Goal: Transaction & Acquisition: Purchase product/service

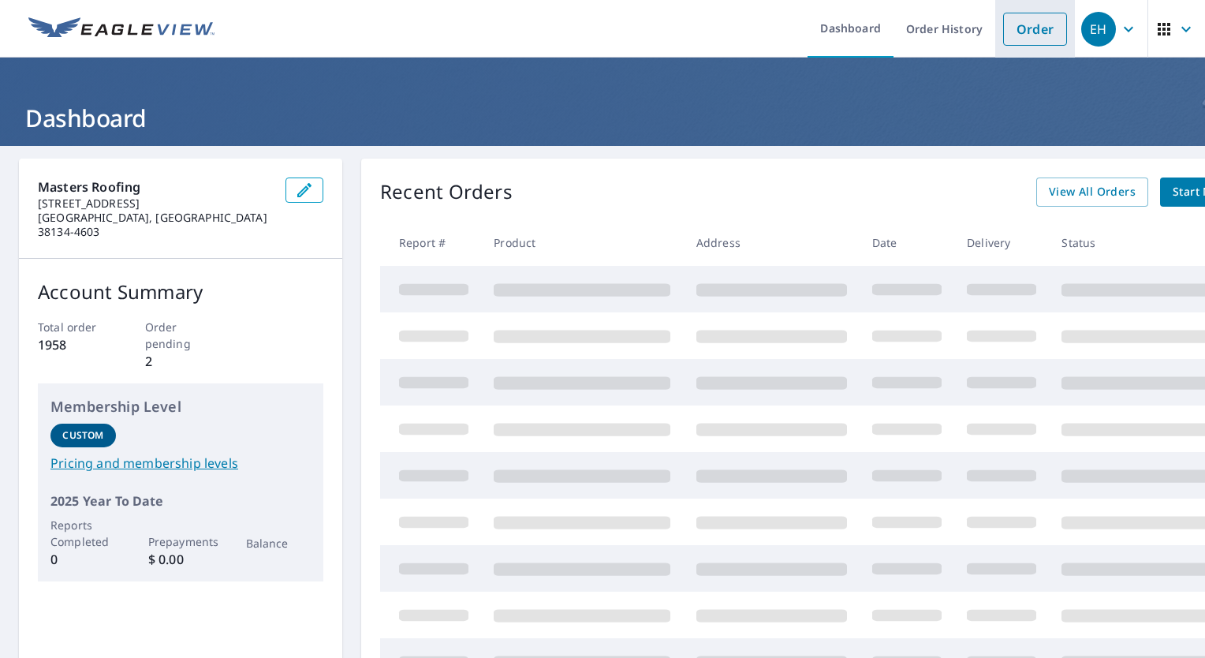
click at [1039, 21] on link "Order" at bounding box center [1035, 29] width 64 height 33
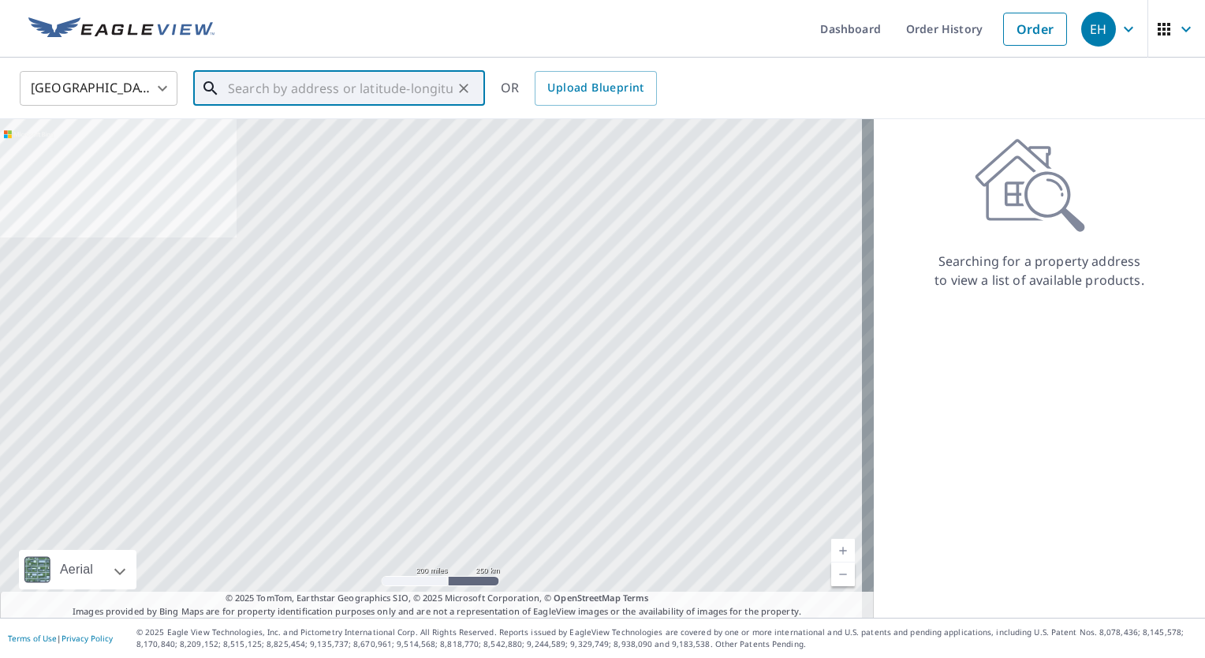
click at [311, 80] on input "text" at bounding box center [340, 88] width 225 height 44
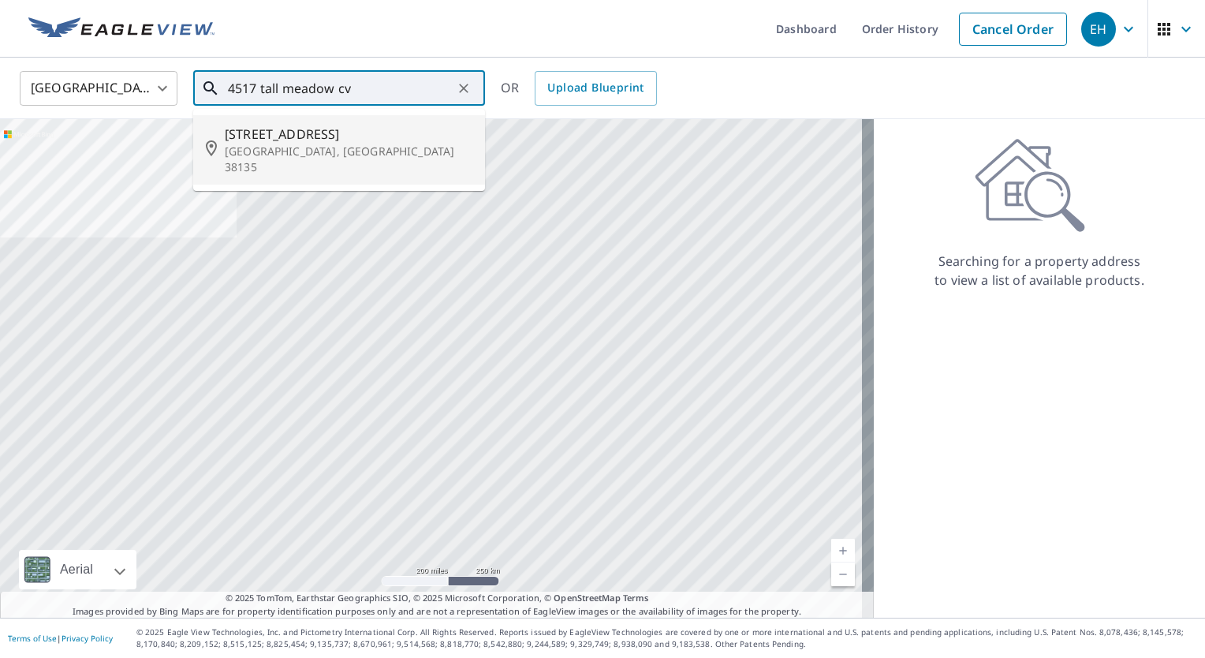
click at [243, 136] on span "[STREET_ADDRESS]" at bounding box center [349, 134] width 248 height 19
type input "[STREET_ADDRESS]"
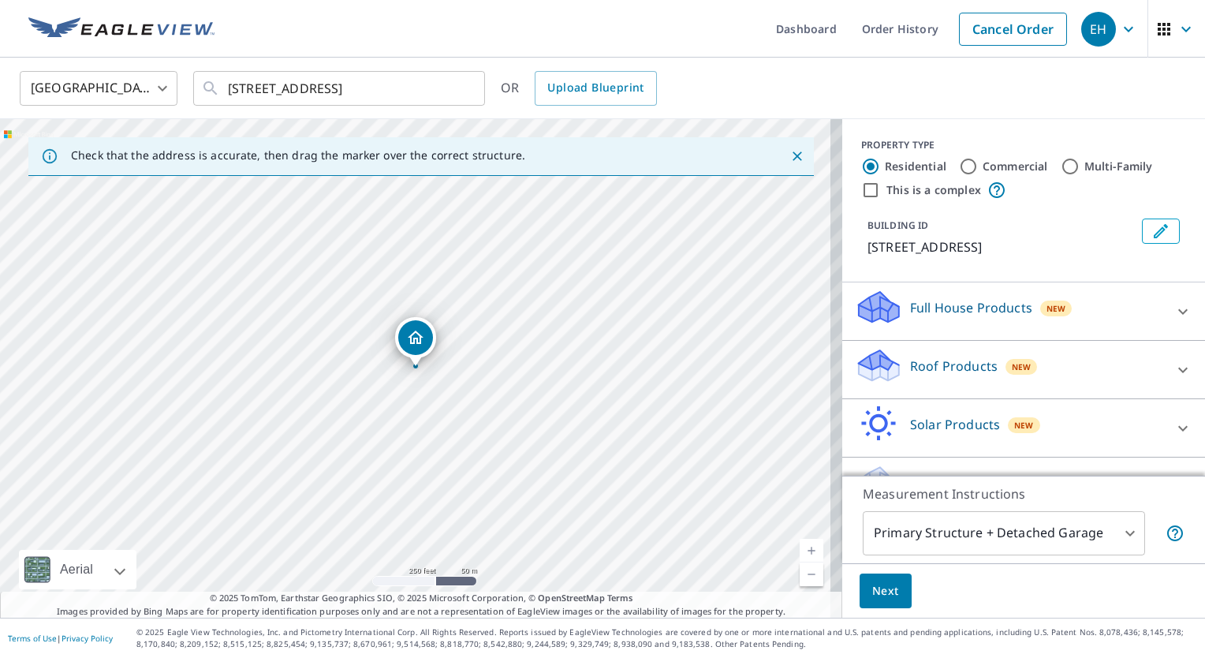
click at [1178, 368] on icon at bounding box center [1182, 370] width 9 height 6
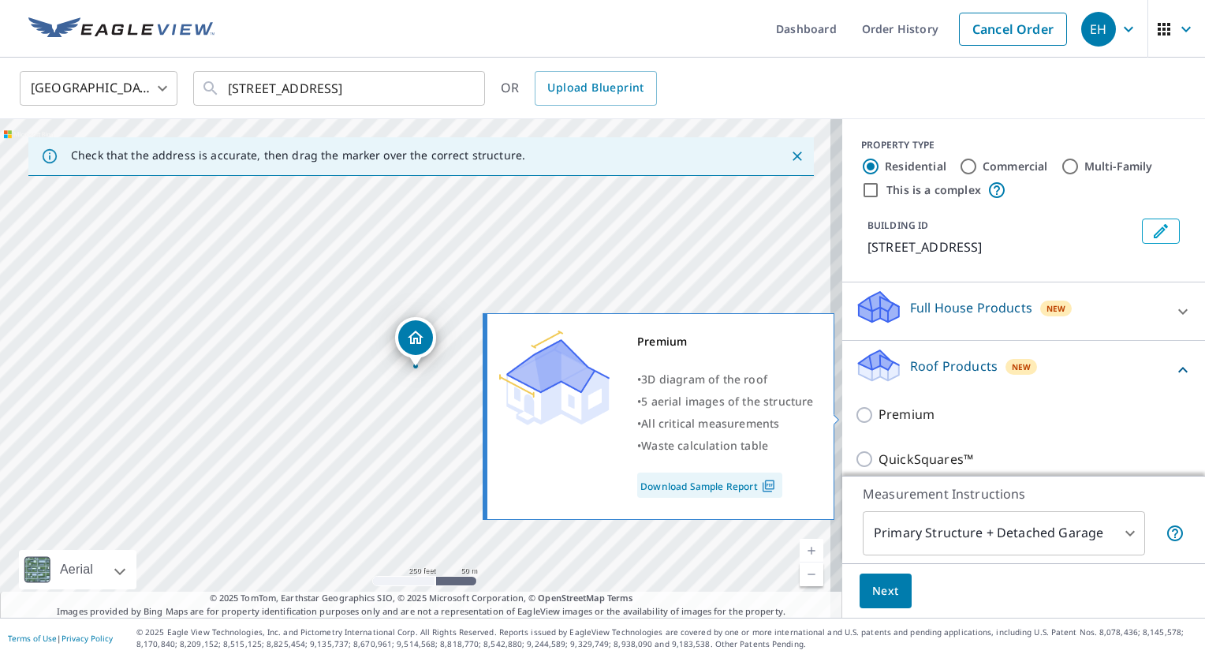
click at [855, 418] on input "Premium" at bounding box center [867, 414] width 24 height 19
checkbox input "true"
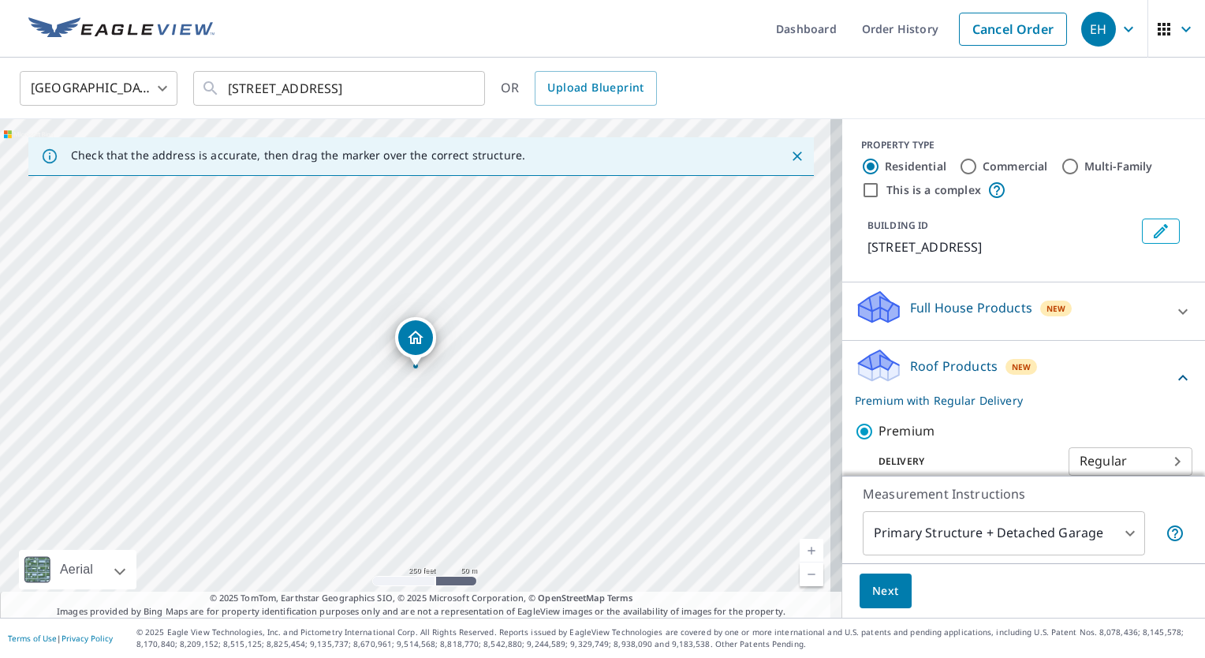
click at [872, 598] on span "Next" at bounding box center [885, 591] width 27 height 20
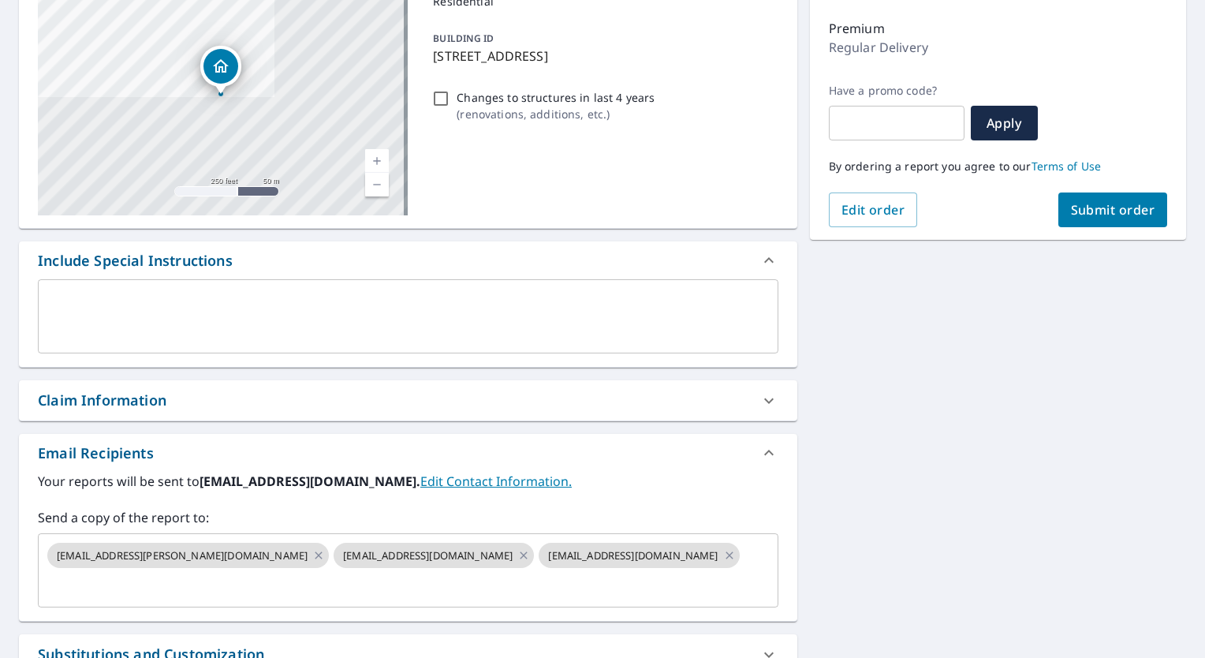
scroll to position [237, 0]
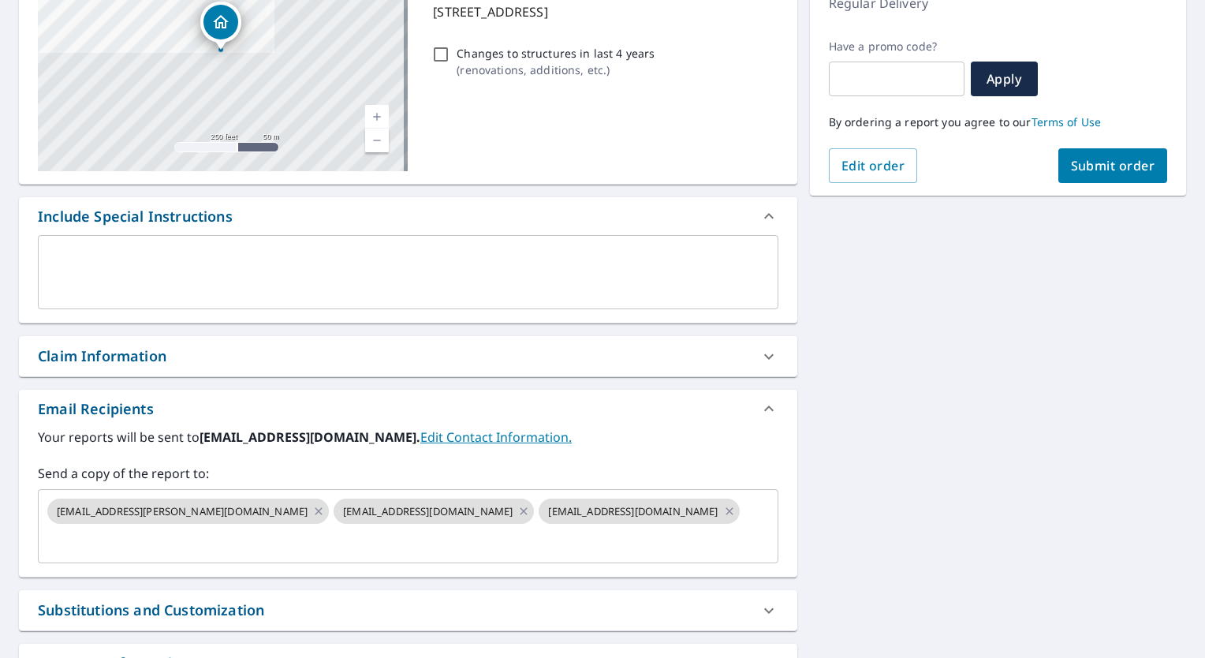
click at [764, 356] on icon at bounding box center [768, 356] width 9 height 6
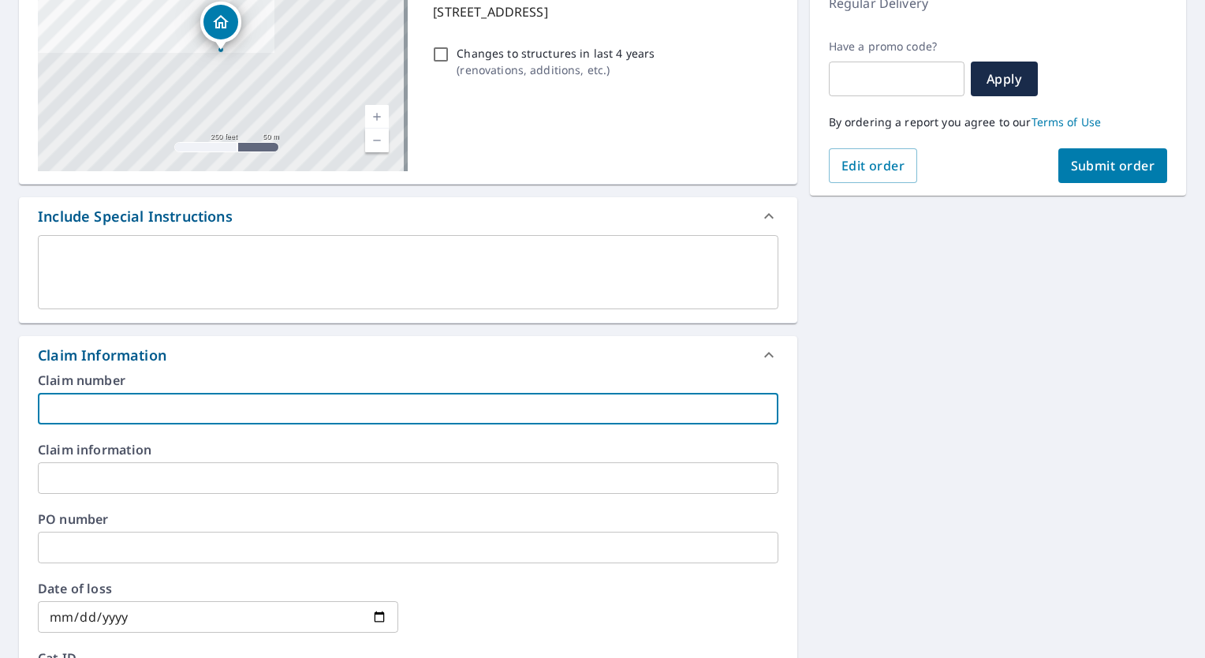
click at [115, 396] on input "text" at bounding box center [408, 409] width 740 height 32
type input "[PERSON_NAME] - OC 4 Col - EH"
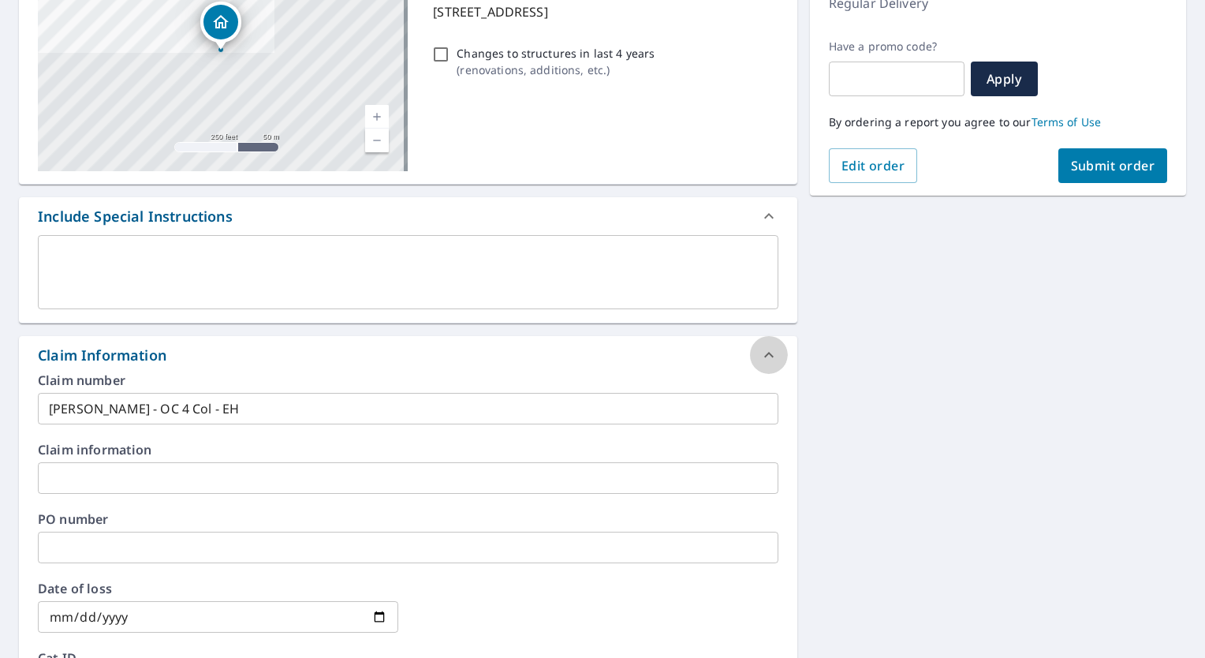
click at [762, 356] on icon at bounding box center [768, 354] width 19 height 19
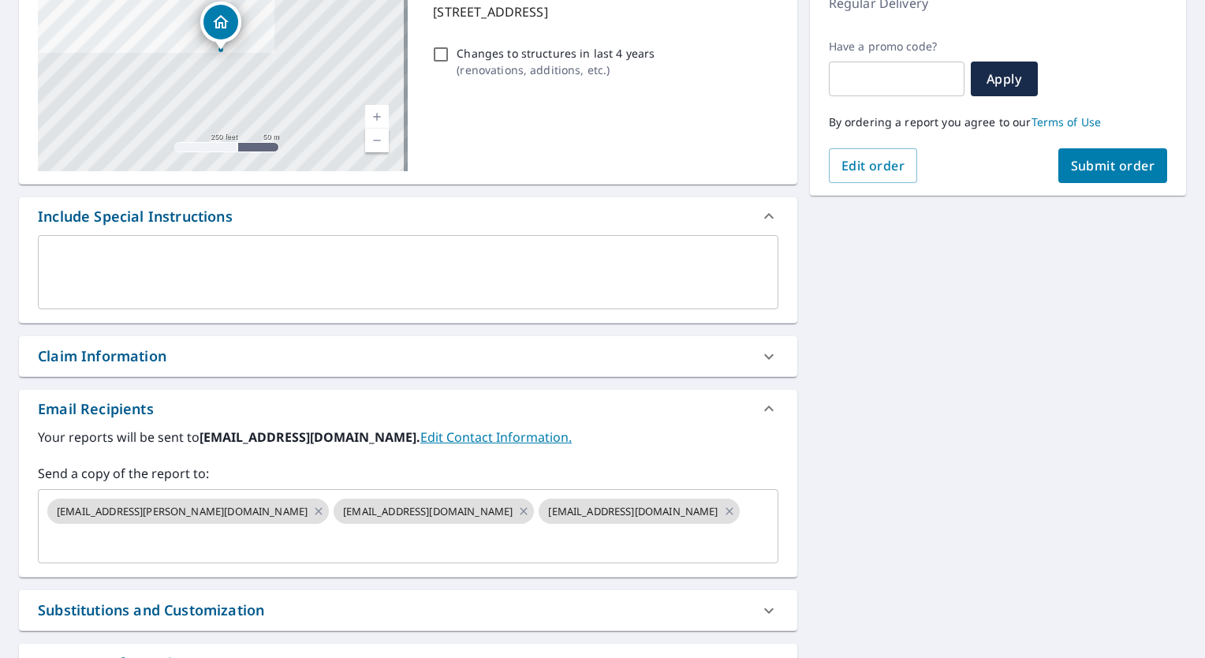
click at [1091, 153] on button "Submit order" at bounding box center [1113, 165] width 110 height 35
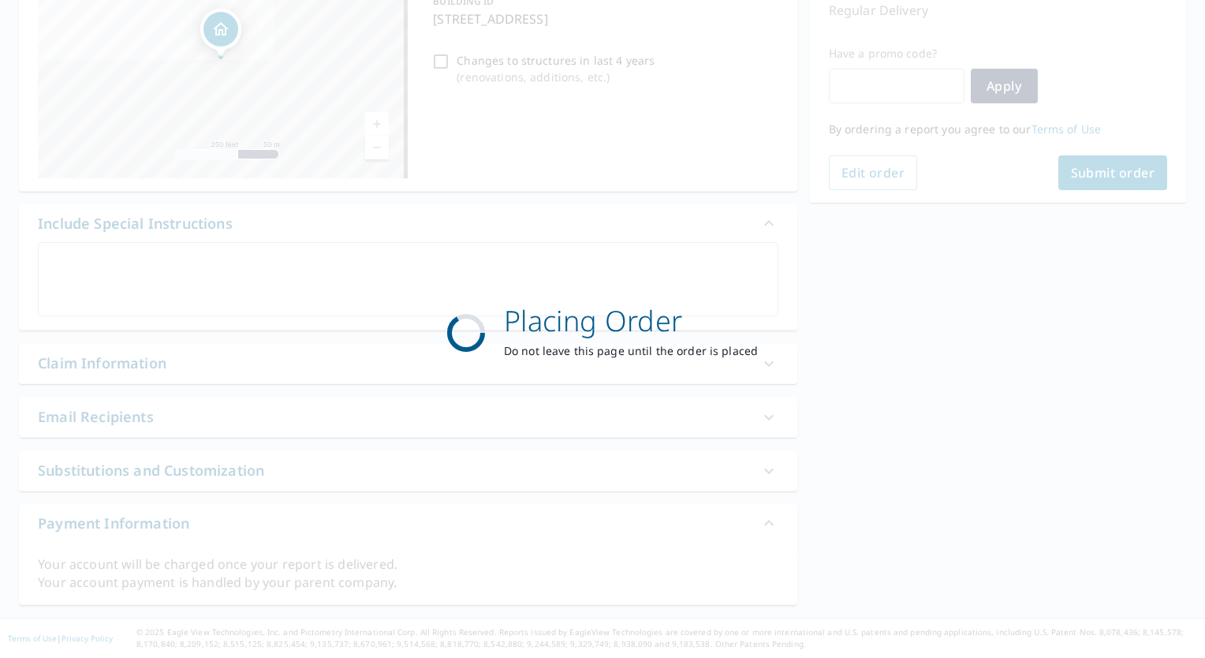
scroll to position [227, 0]
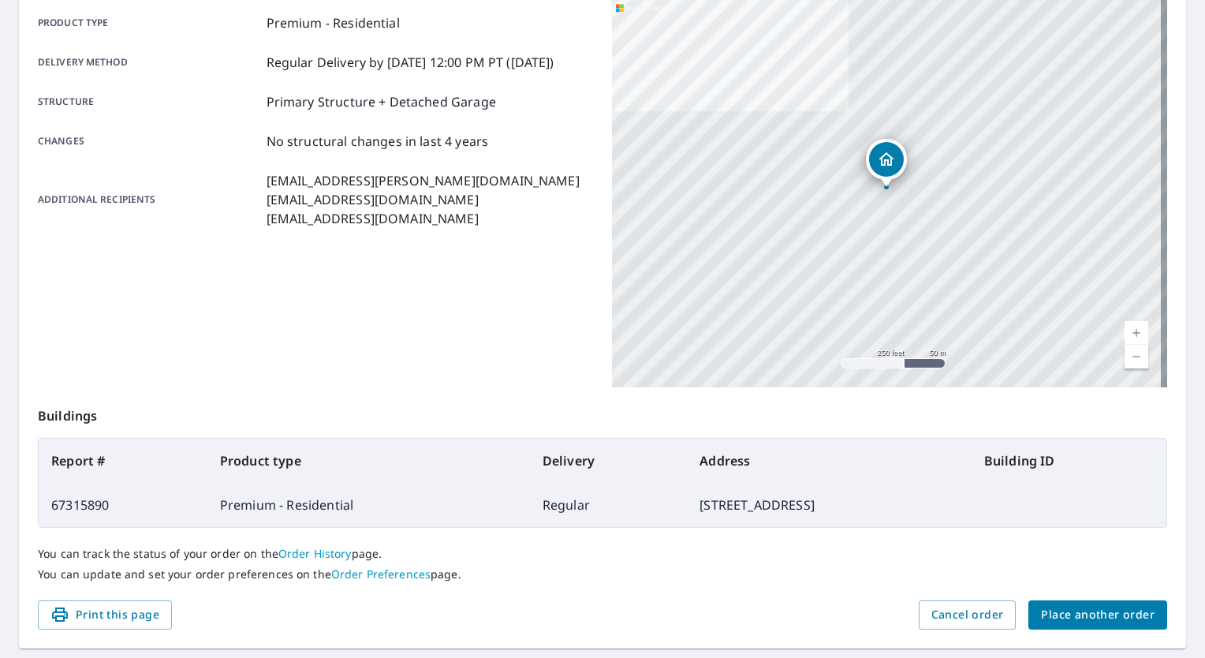
click at [1121, 605] on span "Place another order" at bounding box center [1098, 615] width 114 height 20
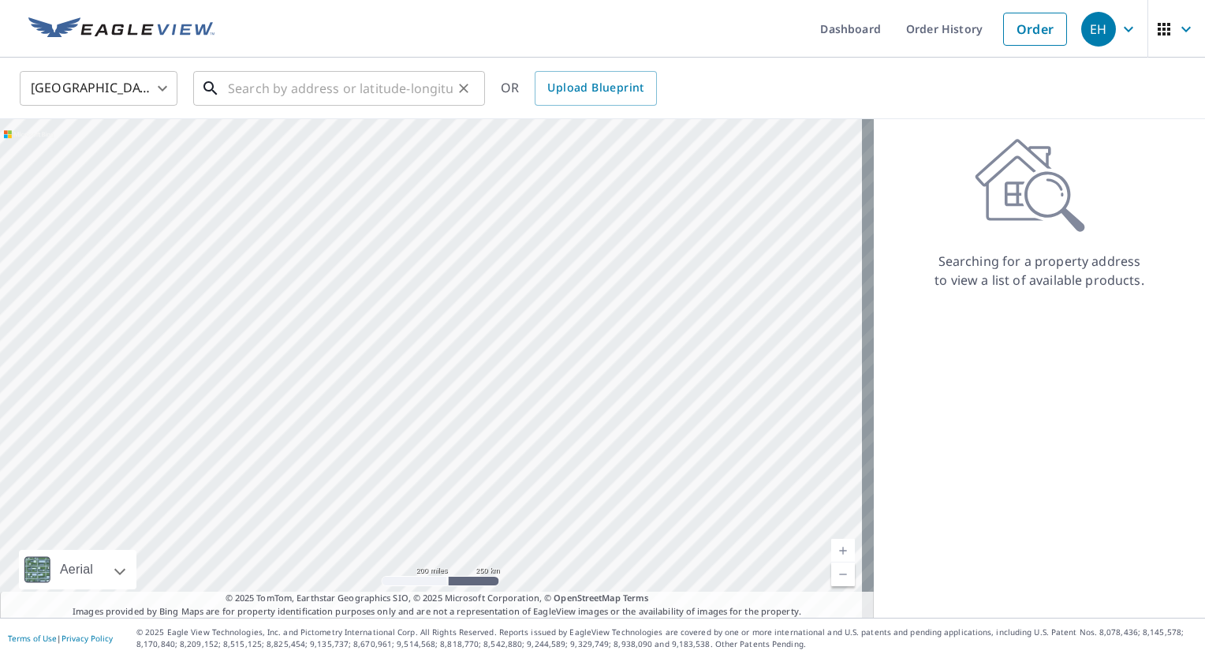
click at [272, 98] on input "text" at bounding box center [340, 88] width 225 height 44
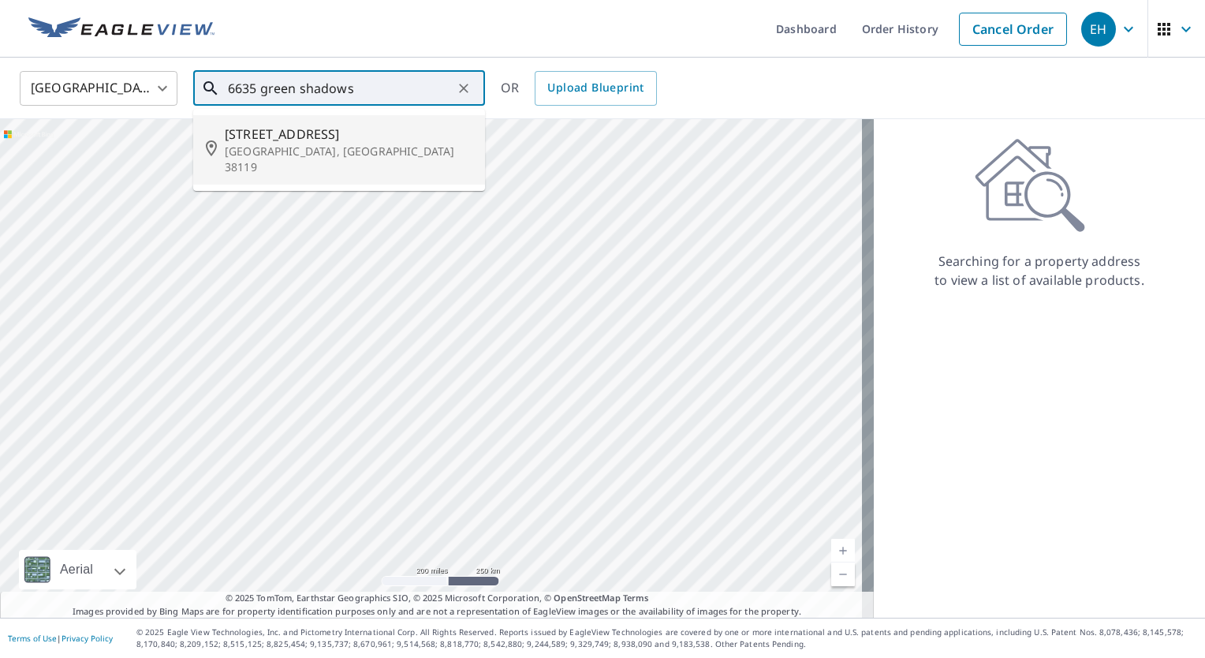
click at [293, 134] on span "[STREET_ADDRESS]" at bounding box center [349, 134] width 248 height 19
type input "[STREET_ADDRESS]"
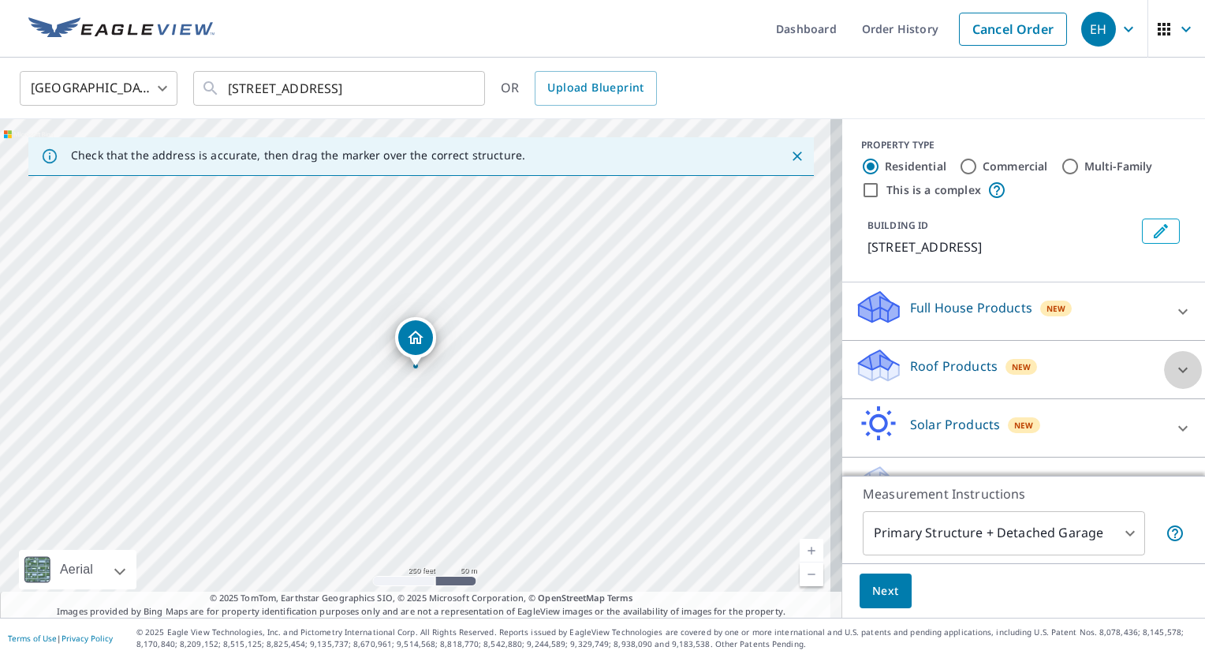
click at [1173, 379] on icon at bounding box center [1182, 369] width 19 height 19
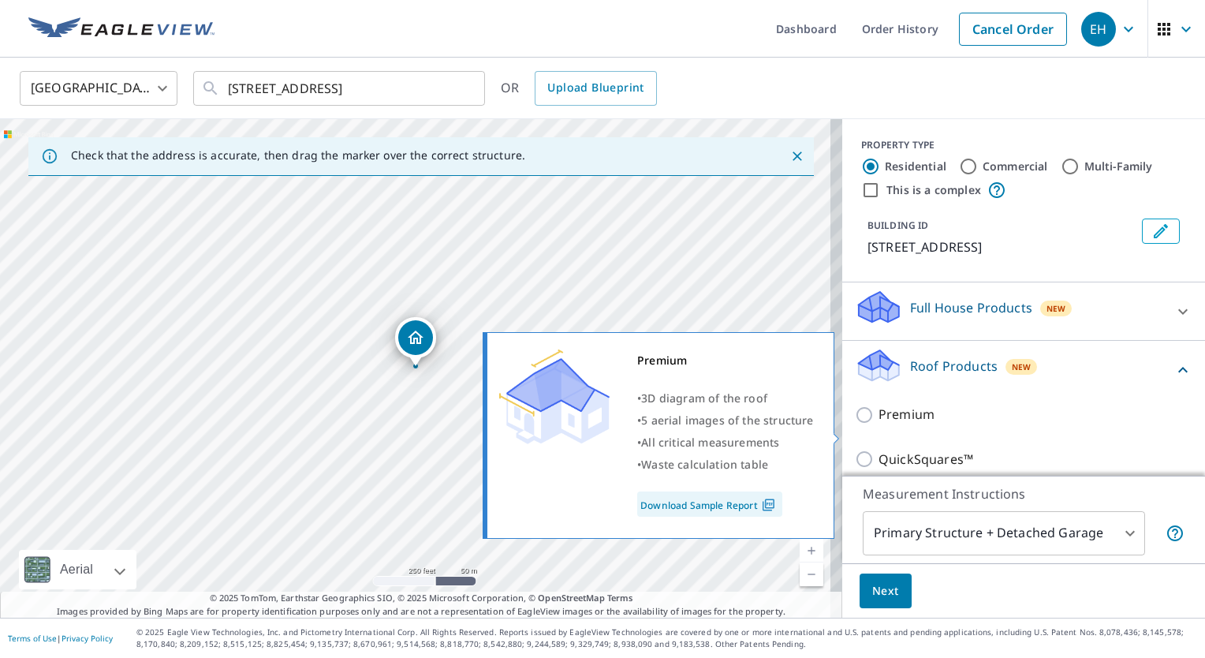
click at [855, 424] on input "Premium" at bounding box center [867, 414] width 24 height 19
checkbox input "true"
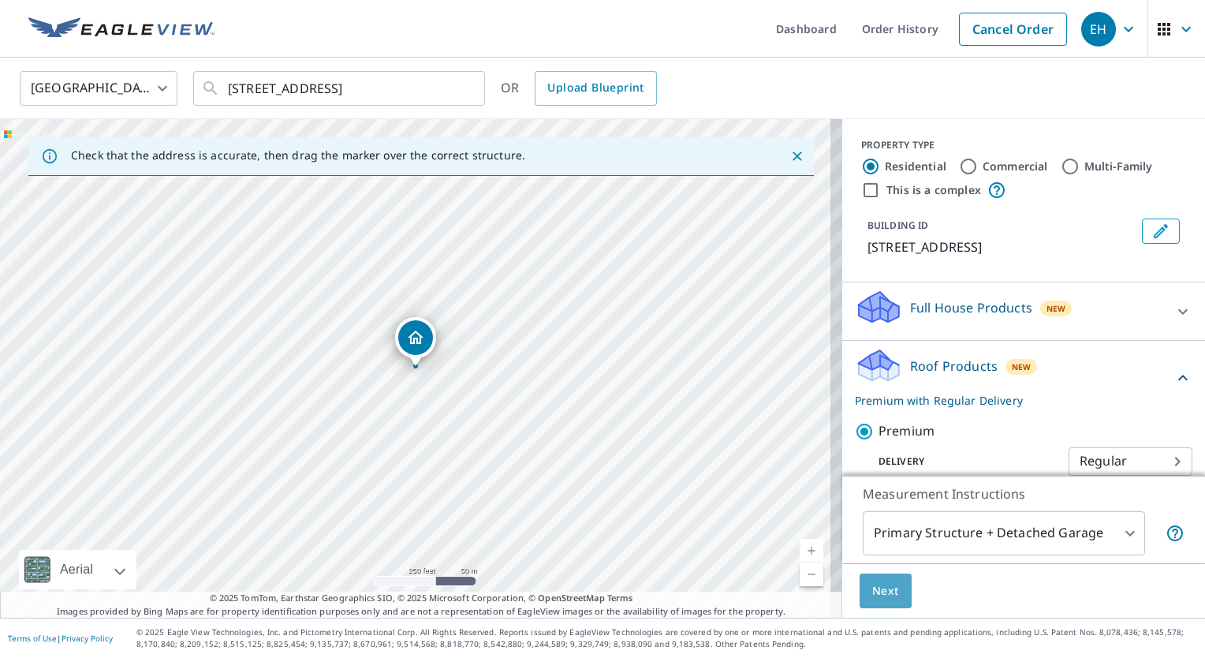
click at [886, 582] on button "Next" at bounding box center [886, 590] width 52 height 35
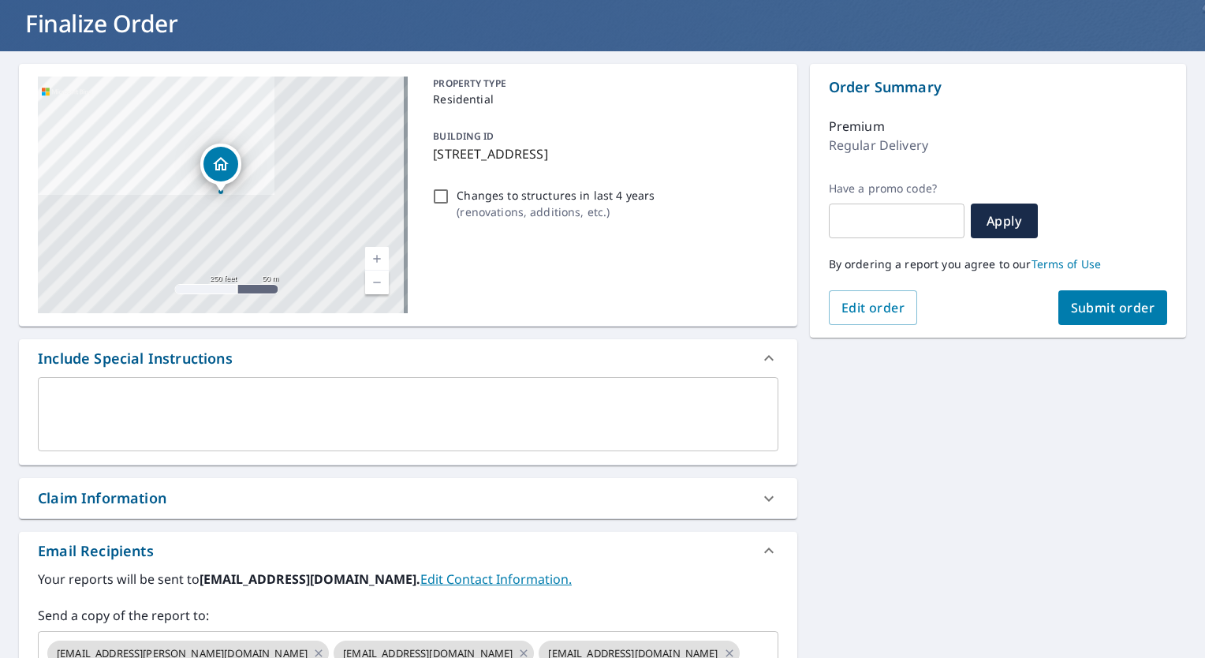
scroll to position [158, 0]
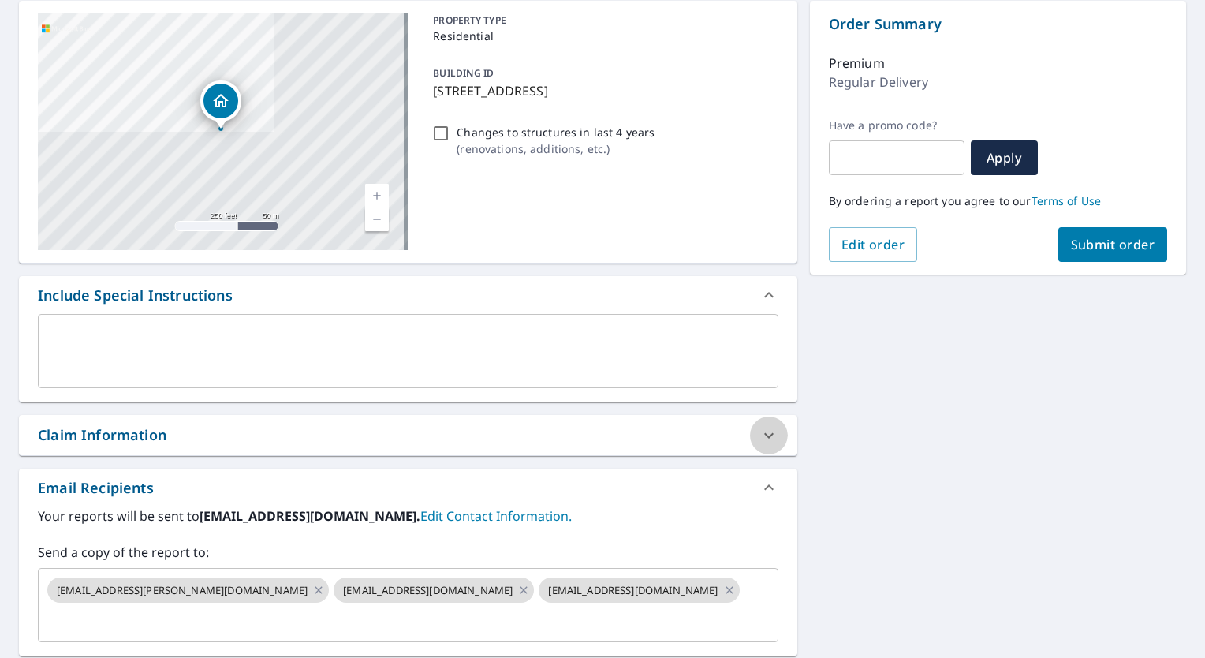
click at [759, 427] on icon at bounding box center [768, 435] width 19 height 19
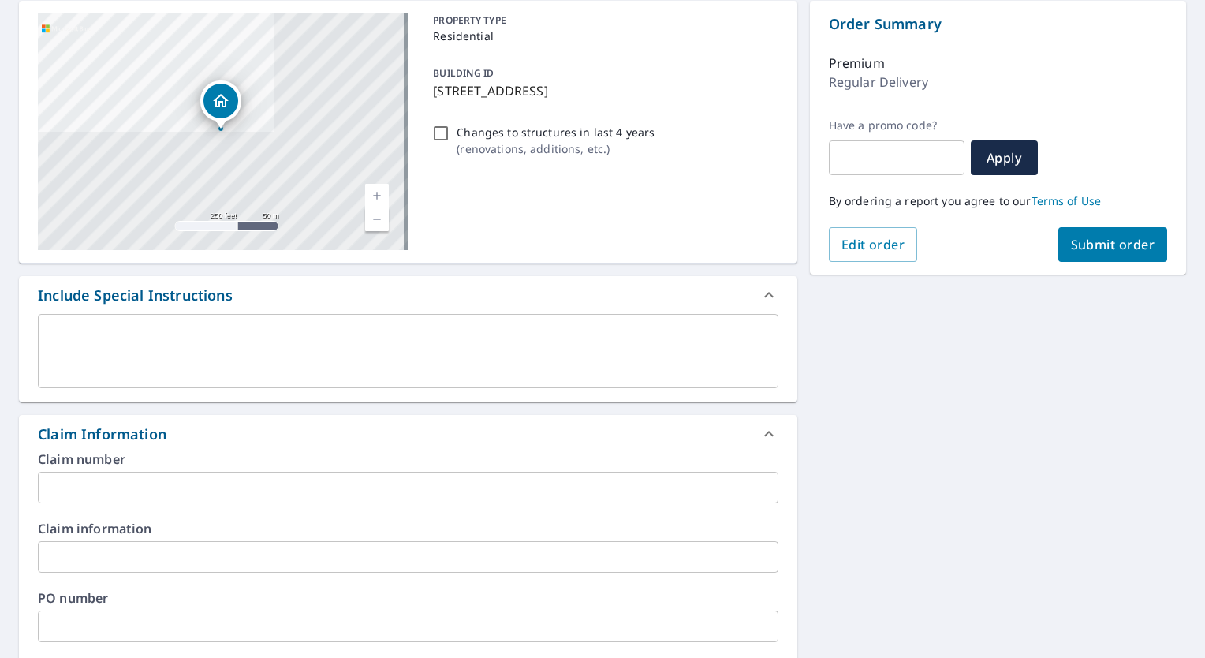
click at [142, 484] on input "text" at bounding box center [408, 488] width 740 height 32
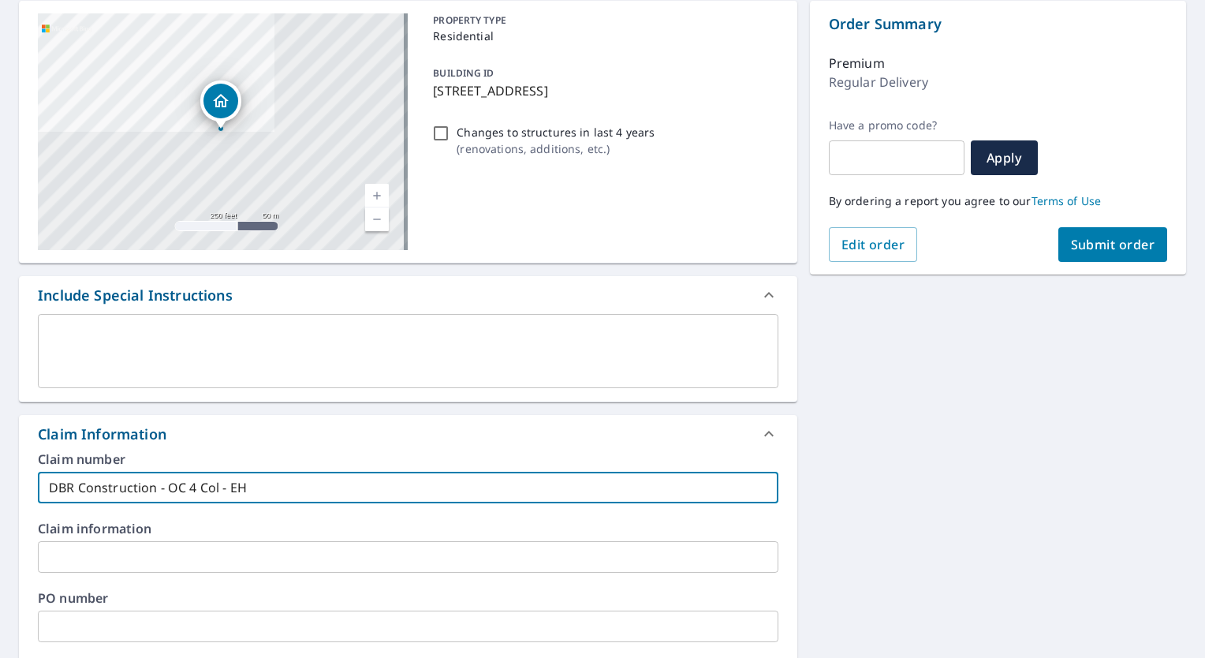
type input "DBR Construction - OC 4 Col - EH"
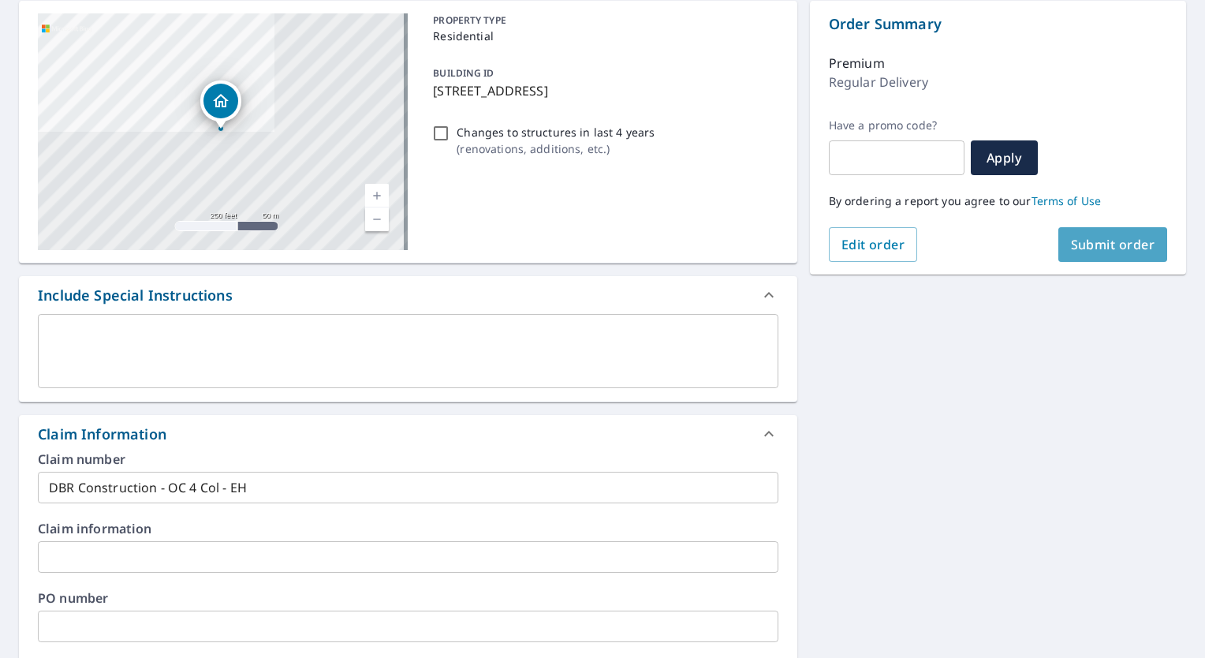
click at [1092, 246] on span "Submit order" at bounding box center [1113, 244] width 84 height 17
